Goal: Task Accomplishment & Management: Use online tool/utility

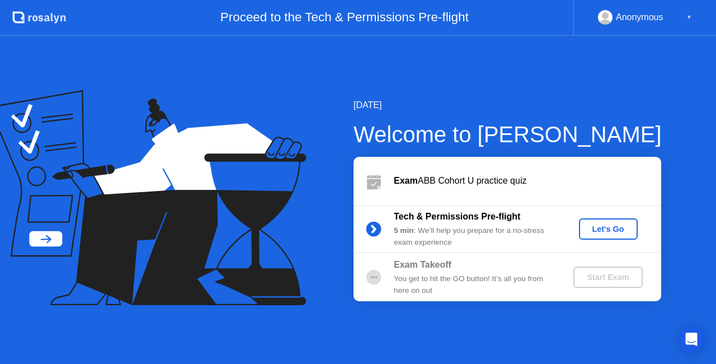
click at [599, 227] on div "Let's Go" at bounding box center [609, 228] width 50 height 9
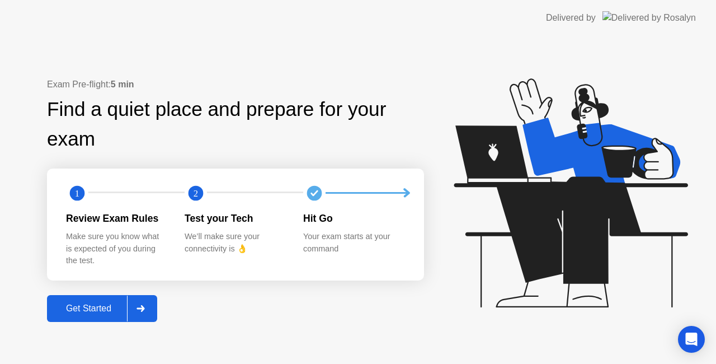
click at [91, 315] on button "Get Started" at bounding box center [102, 308] width 110 height 27
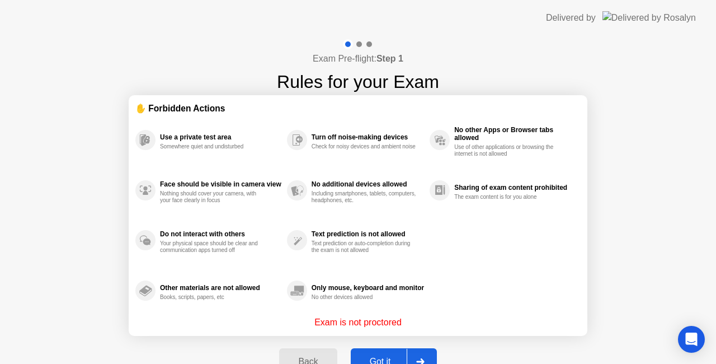
click at [374, 345] on div "Back Got it" at bounding box center [358, 361] width 171 height 51
click at [376, 357] on div "Got it" at bounding box center [380, 362] width 53 height 10
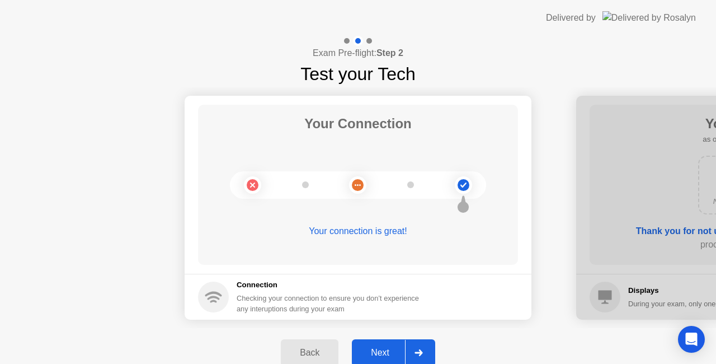
click at [376, 359] on button "Next" at bounding box center [393, 352] width 83 height 27
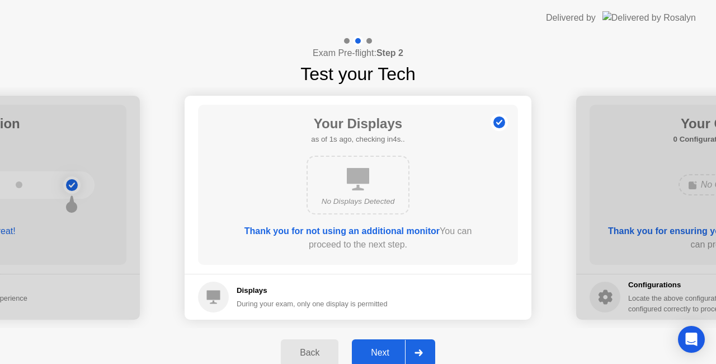
click at [391, 343] on button "Next" at bounding box center [393, 352] width 83 height 27
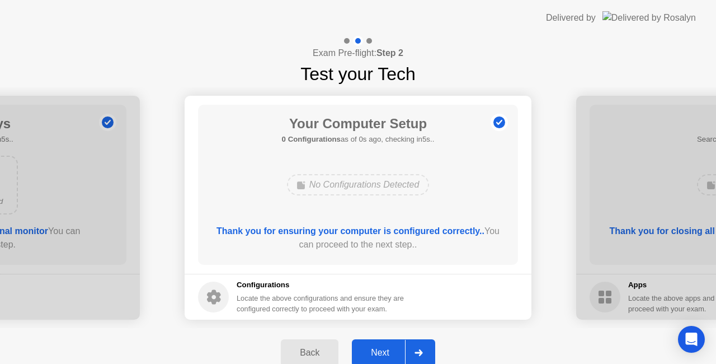
click at [391, 343] on button "Next" at bounding box center [393, 352] width 83 height 27
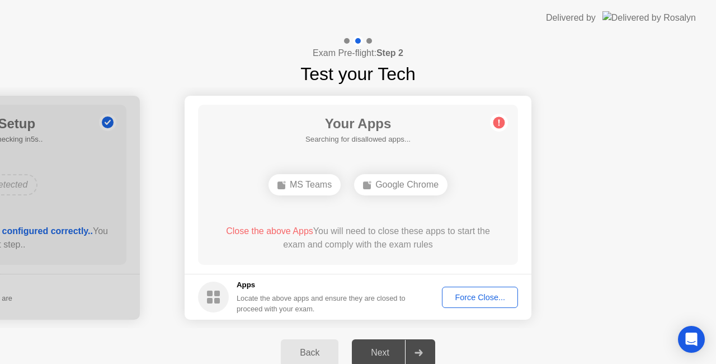
click at [507, 337] on div "Back Next" at bounding box center [358, 352] width 716 height 49
click at [498, 120] on circle at bounding box center [500, 123] width 12 height 12
click at [371, 41] on div at bounding box center [370, 41] width 6 height 6
drag, startPoint x: 346, startPoint y: 40, endPoint x: 298, endPoint y: 217, distance: 182.8
click at [298, 217] on div "Exam Pre-flight: Step 2 Test your Tech Your Connection Your connection is great…" at bounding box center [358, 206] width 716 height 341
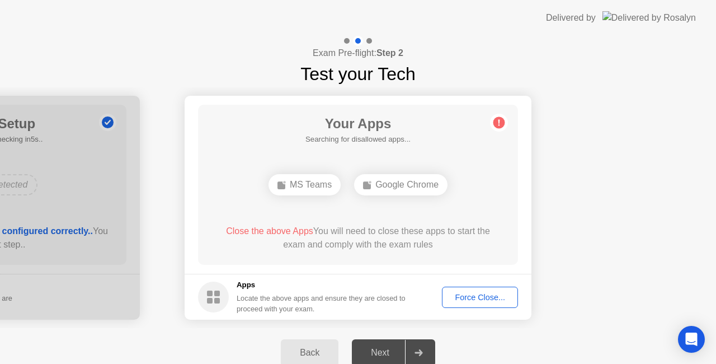
click at [296, 353] on div "Back" at bounding box center [309, 353] width 51 height 10
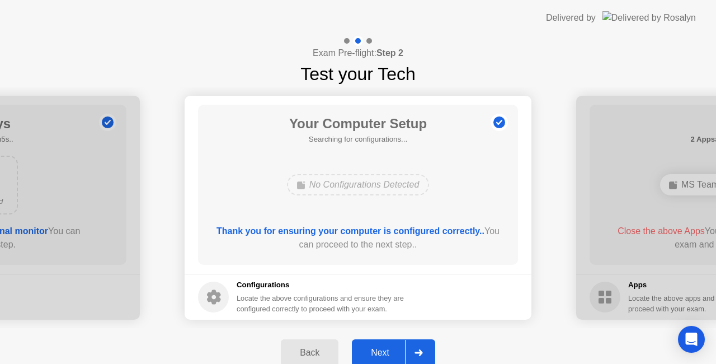
click at [296, 353] on div "Back" at bounding box center [309, 353] width 51 height 10
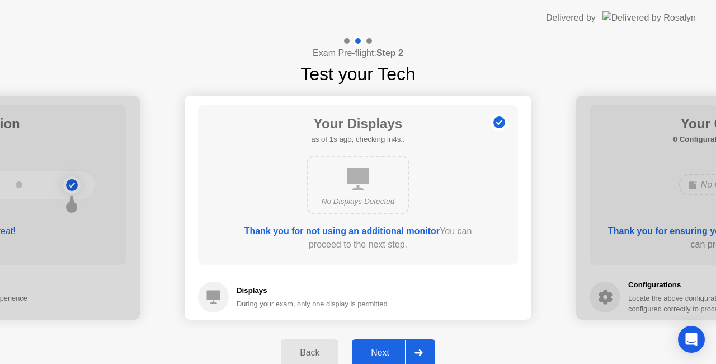
click at [296, 353] on div "Back" at bounding box center [309, 353] width 51 height 10
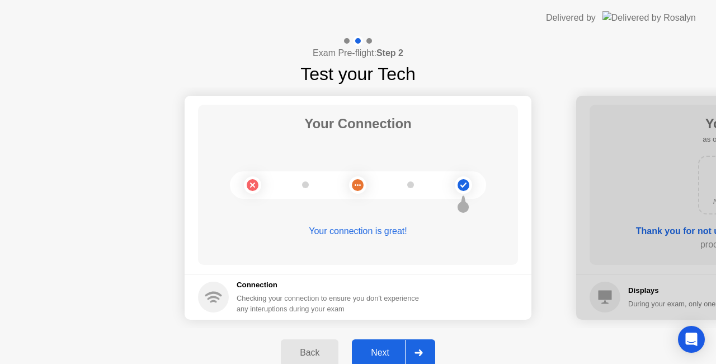
click at [390, 350] on div "Next" at bounding box center [380, 353] width 50 height 10
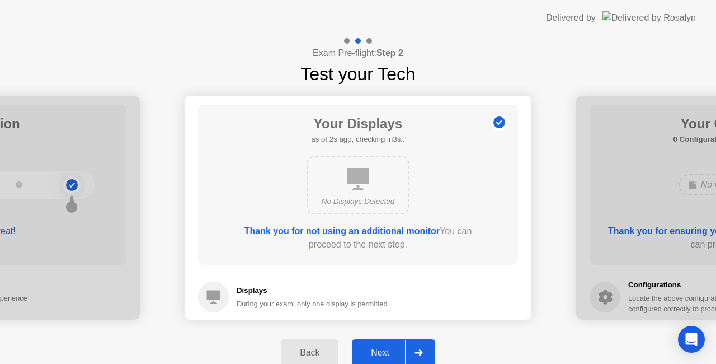
click at [390, 350] on div "Next" at bounding box center [380, 353] width 50 height 10
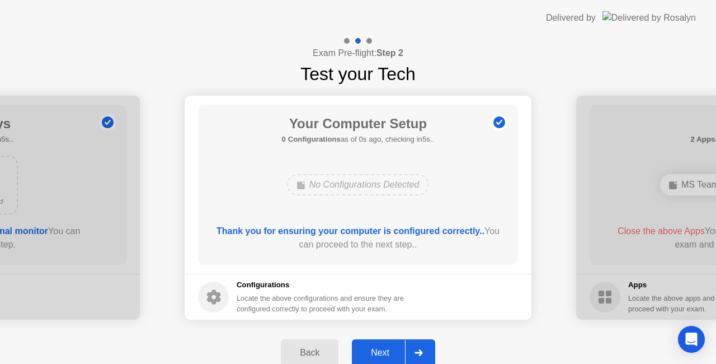
click at [390, 350] on div "Next" at bounding box center [380, 353] width 50 height 10
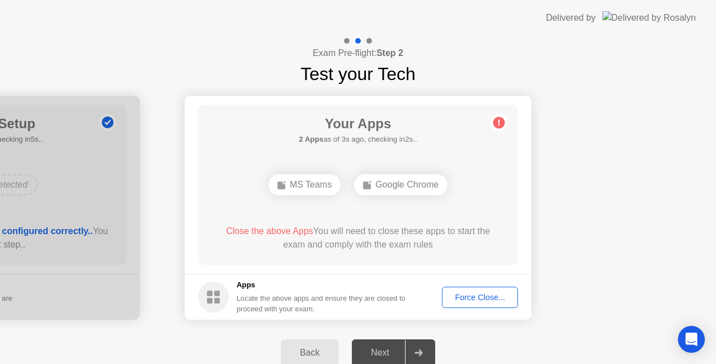
click at [481, 294] on div "Force Close..." at bounding box center [480, 297] width 68 height 9
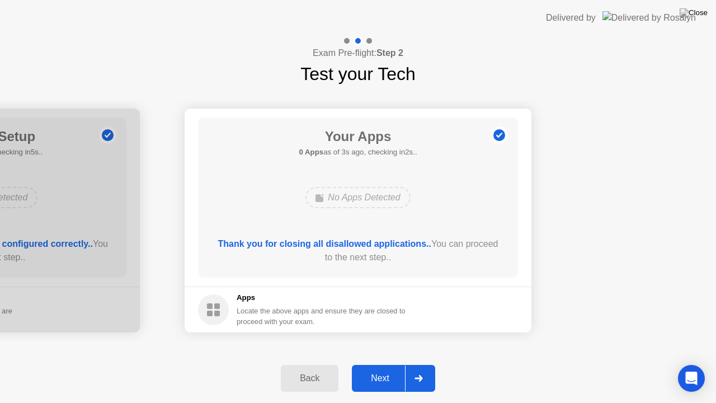
click at [378, 363] on div "Next" at bounding box center [380, 378] width 50 height 10
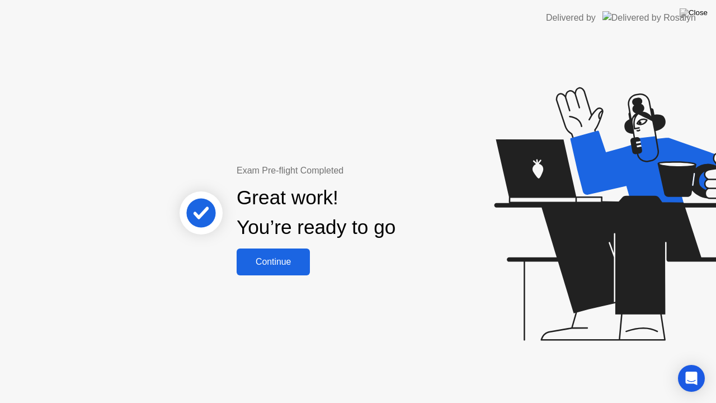
click at [270, 262] on div "Continue" at bounding box center [273, 262] width 67 height 10
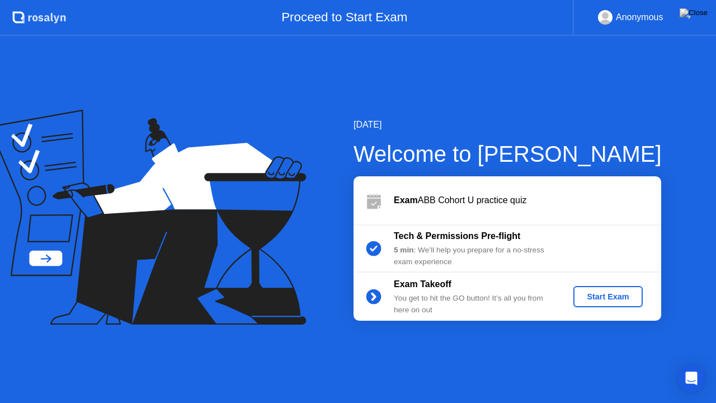
click at [602, 292] on div "Start Exam" at bounding box center [608, 296] width 60 height 9
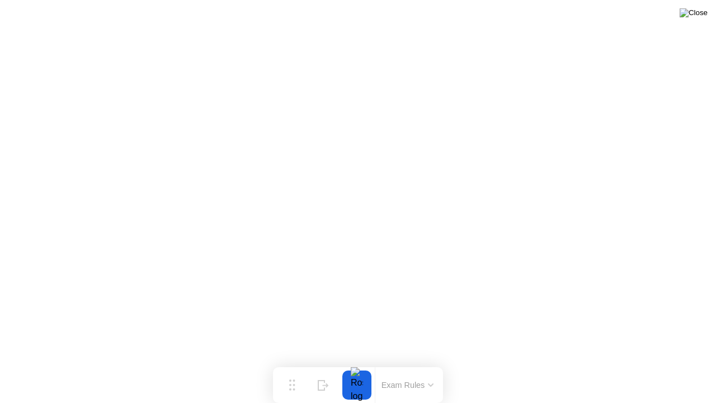
click at [701, 16] on img at bounding box center [694, 12] width 28 height 9
